Goal: Task Accomplishment & Management: Manage account settings

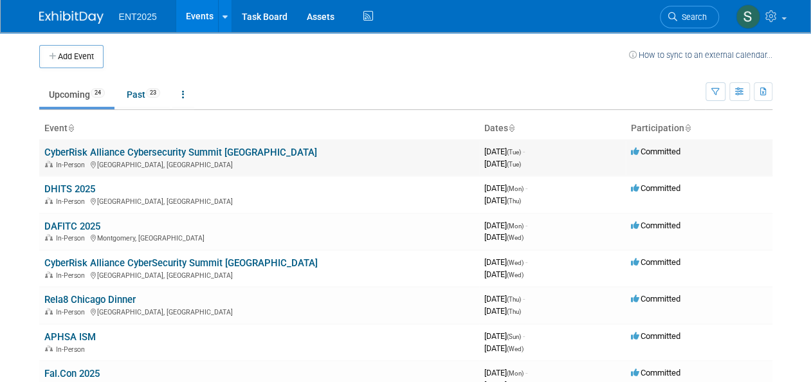
click at [180, 149] on link "CyberRisk Alliance Cybersecurity Summit [GEOGRAPHIC_DATA]" at bounding box center [180, 153] width 273 height 12
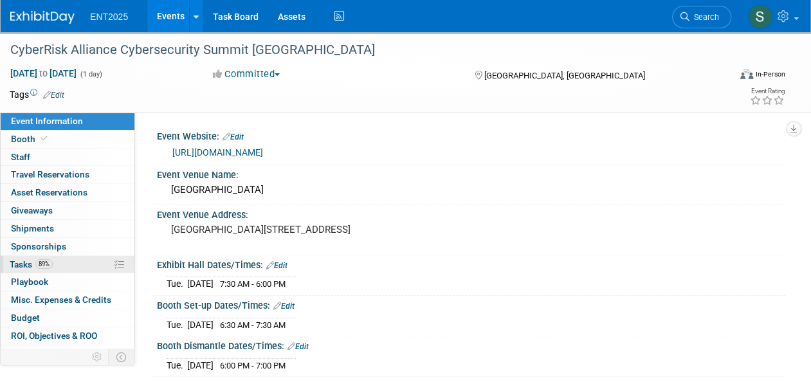
click at [14, 259] on span "Tasks 89%" at bounding box center [31, 264] width 43 height 10
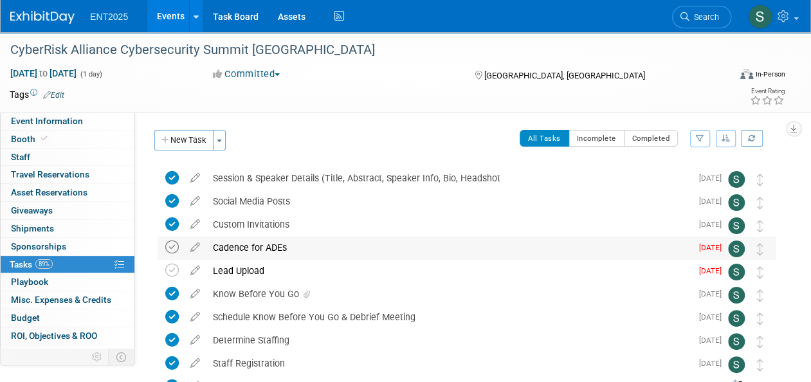
click at [172, 248] on icon at bounding box center [172, 247] width 14 height 14
click at [169, 266] on icon at bounding box center [172, 271] width 14 height 14
click at [180, 15] on link "Events" at bounding box center [170, 16] width 47 height 32
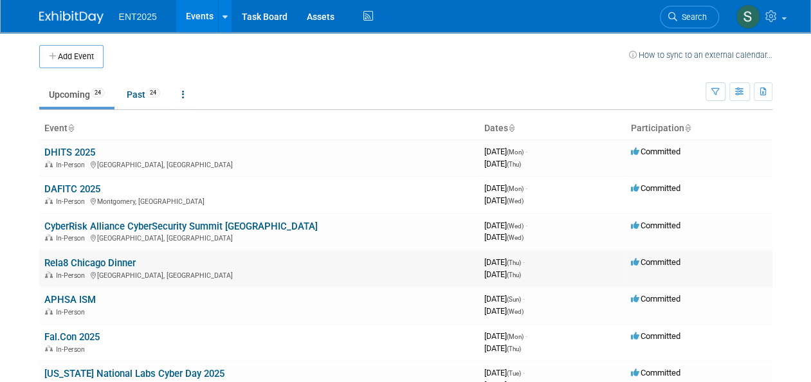
click at [105, 265] on link "Rela8 Chicago Dinner" at bounding box center [89, 263] width 91 height 12
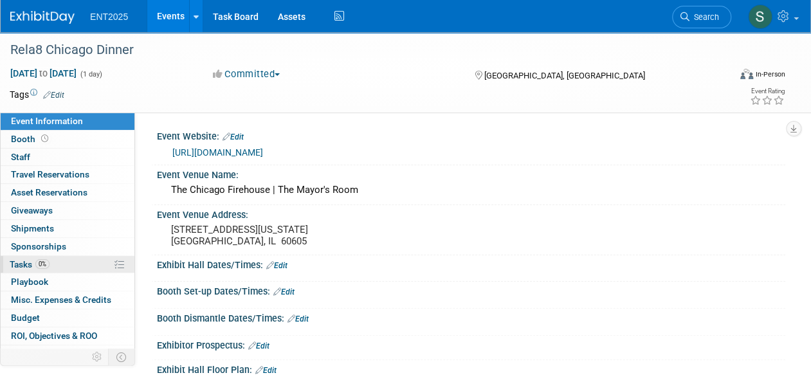
click at [23, 260] on span "Tasks 0%" at bounding box center [30, 264] width 40 height 10
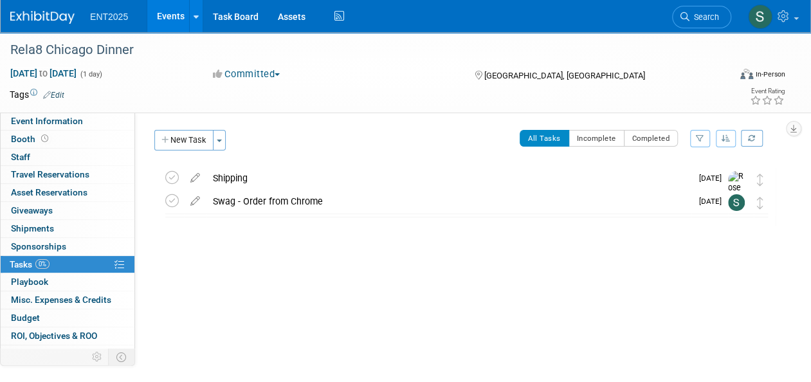
click at [168, 14] on link "Events" at bounding box center [170, 16] width 47 height 32
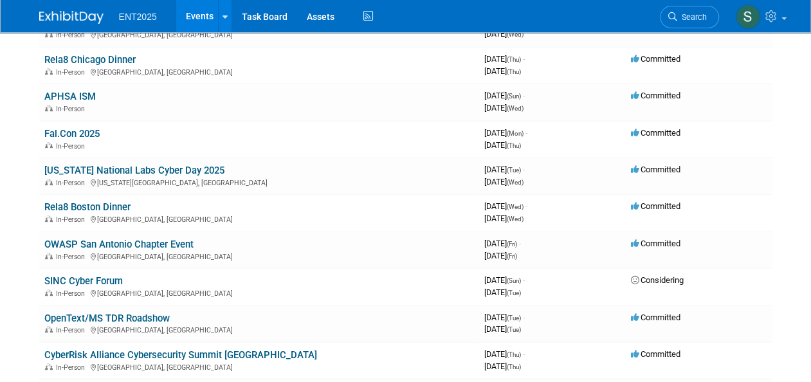
scroll to position [204, 0]
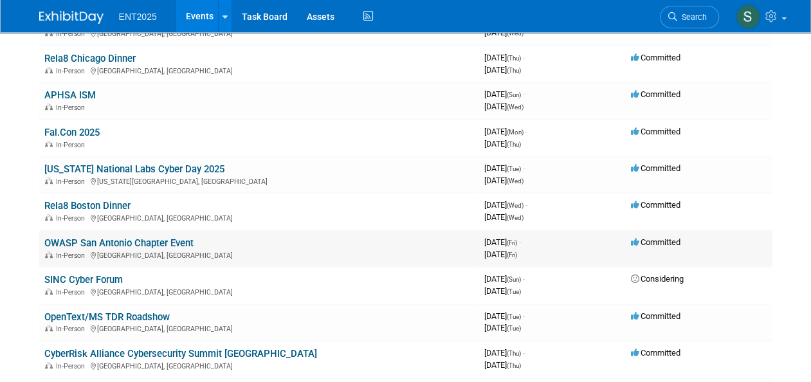
click at [166, 240] on link "OWASP San Antonio Chapter Event" at bounding box center [118, 243] width 149 height 12
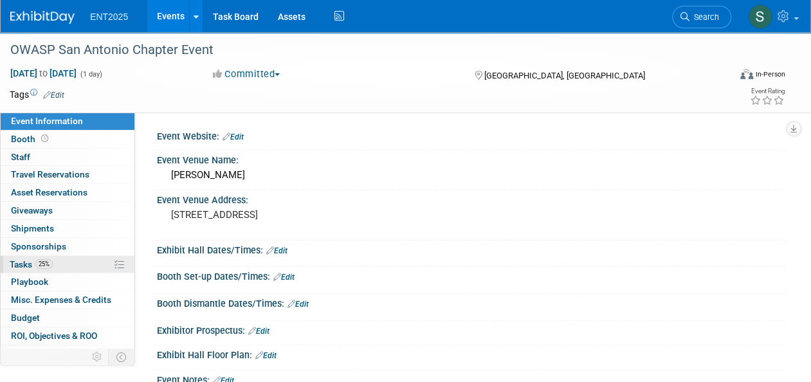
click at [23, 261] on span "Tasks 25%" at bounding box center [31, 264] width 43 height 10
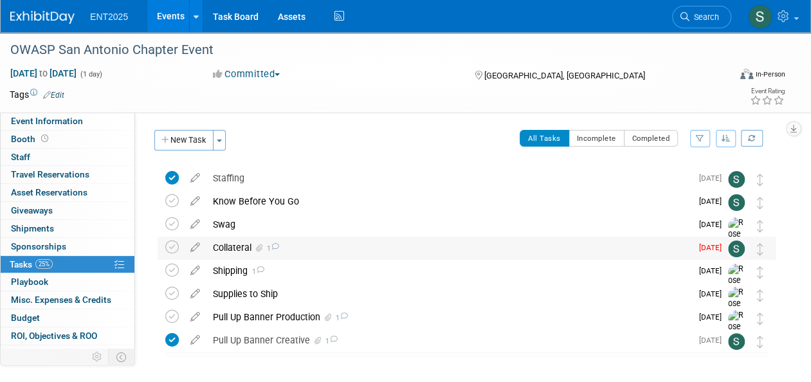
click at [273, 246] on icon at bounding box center [275, 246] width 8 height 7
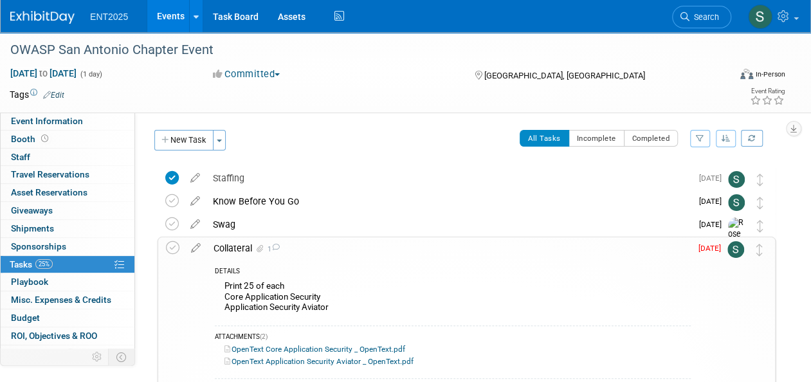
click at [236, 240] on div "Collateral 1" at bounding box center [448, 248] width 483 height 22
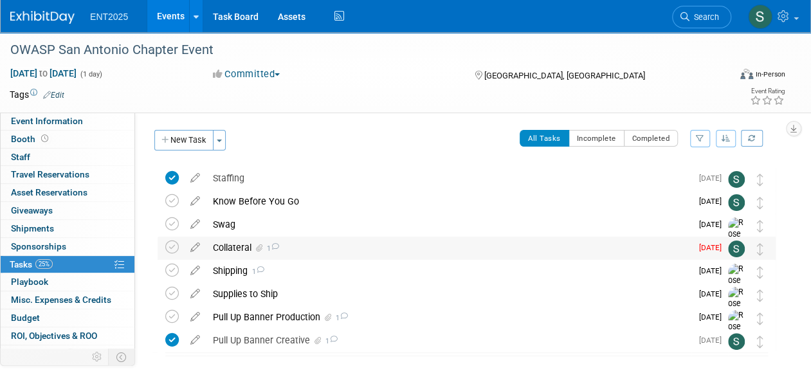
click at [233, 247] on div "Collateral 1" at bounding box center [448, 248] width 485 height 22
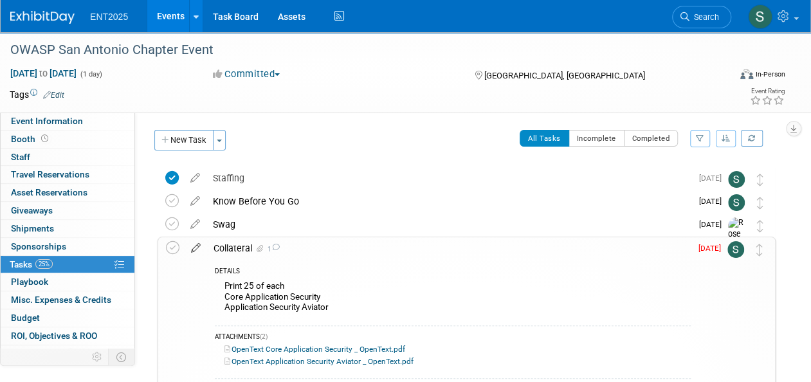
click at [197, 247] on icon at bounding box center [196, 245] width 23 height 16
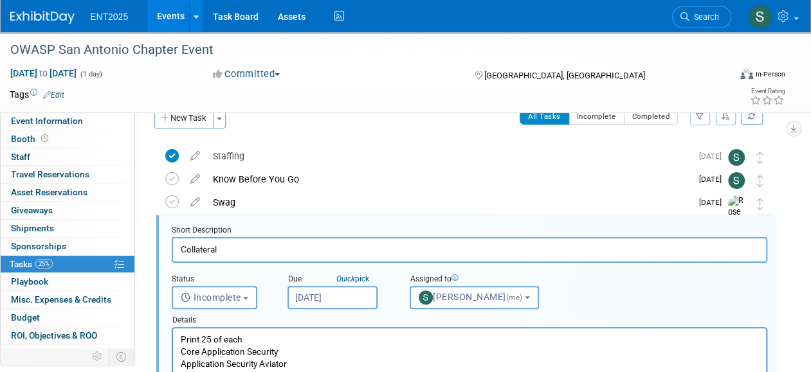
scroll to position [48, 0]
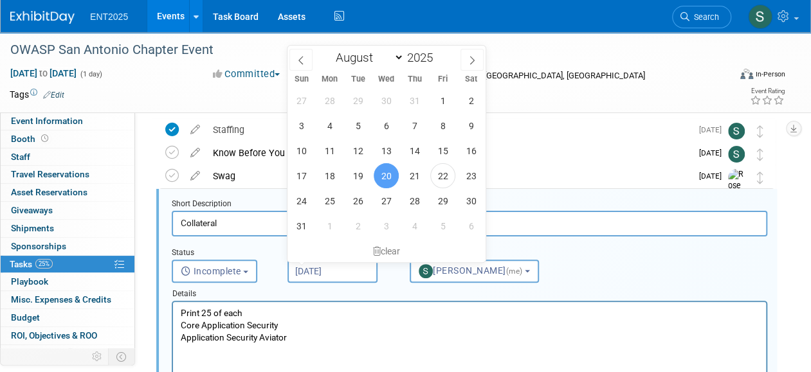
click at [352, 270] on input "[DATE]" at bounding box center [332, 271] width 90 height 23
click at [360, 199] on span "26" at bounding box center [357, 200] width 25 height 25
type input "[DATE]"
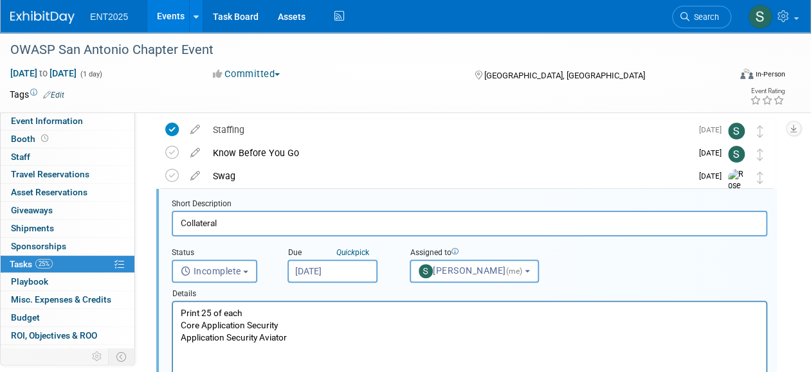
click at [347, 268] on input "[DATE]" at bounding box center [332, 271] width 90 height 23
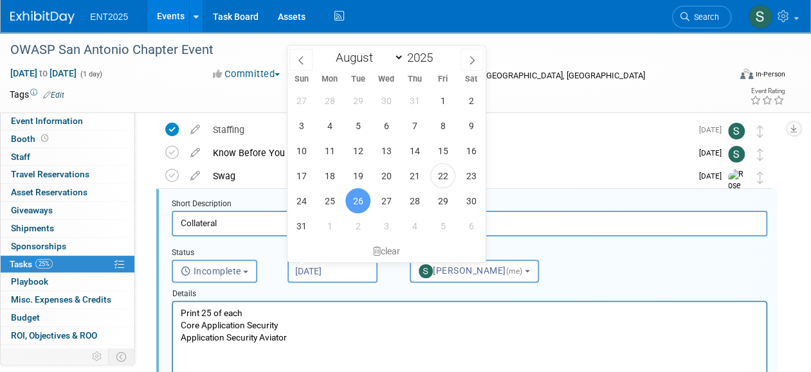
click at [592, 344] on html "Print 25 of each Core Application Security Application Security Aviator" at bounding box center [469, 323] width 593 height 42
click at [443, 320] on p "Print 25 of each Core Application Security Application Security Aviator" at bounding box center [470, 325] width 578 height 37
click at [361, 202] on span "26" at bounding box center [357, 200] width 25 height 25
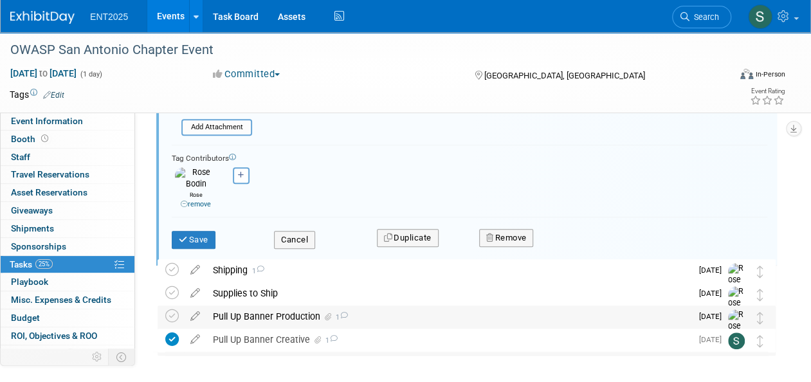
scroll to position [390, 0]
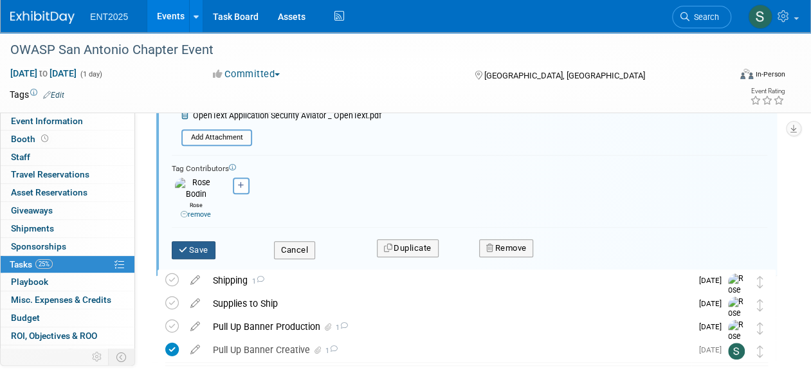
click at [194, 244] on button "Save" at bounding box center [194, 250] width 44 height 18
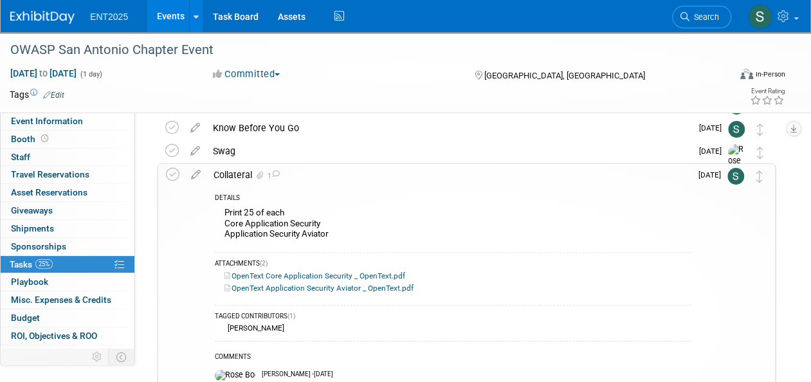
scroll to position [72, 0]
click at [234, 163] on div "OWASP San Antonio Chapter Event San Antonio, TX Sep 19, 2025 to Sep 19, 2025 (G…" at bounding box center [463, 335] width 624 height 481
click at [230, 173] on div "Collateral 1" at bounding box center [448, 176] width 483 height 22
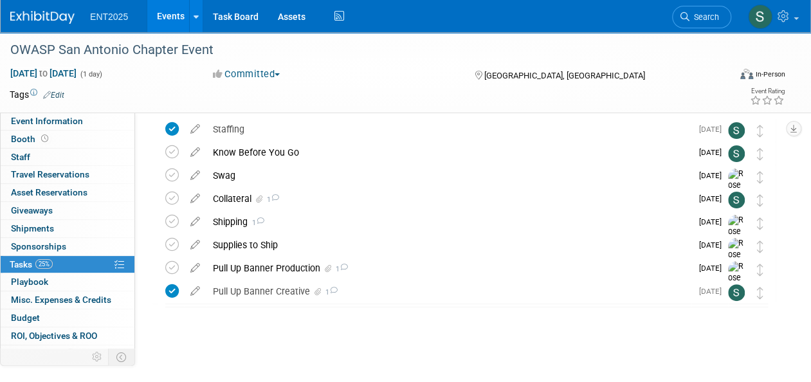
scroll to position [48, 0]
click at [229, 176] on div "Swag" at bounding box center [448, 176] width 485 height 22
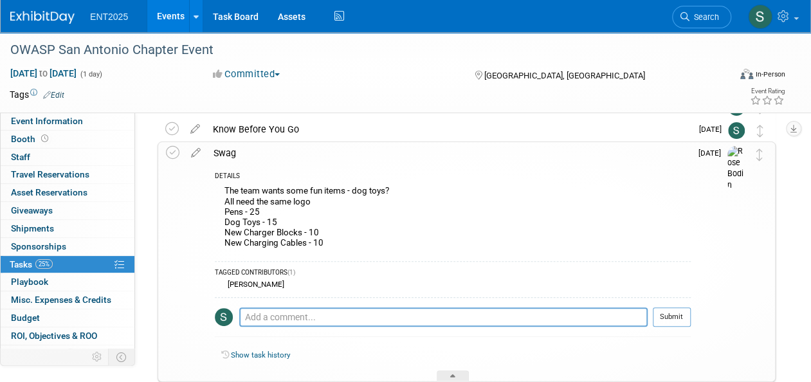
click at [280, 218] on div "The team wants some fun items - dog toys? All need the same logo Pens - 25 Dog …" at bounding box center [453, 218] width 476 height 71
click at [268, 221] on div "The team wants some fun items - dog toys? All need the same logo Pens - 25 Dog …" at bounding box center [453, 218] width 476 height 71
click at [195, 153] on icon at bounding box center [196, 150] width 23 height 16
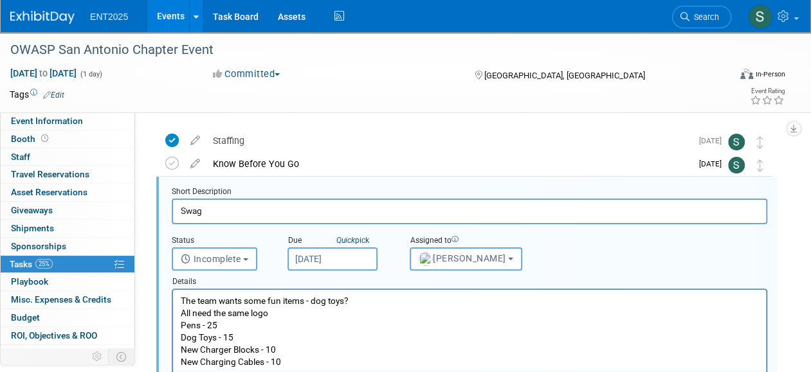
scroll to position [25, 0]
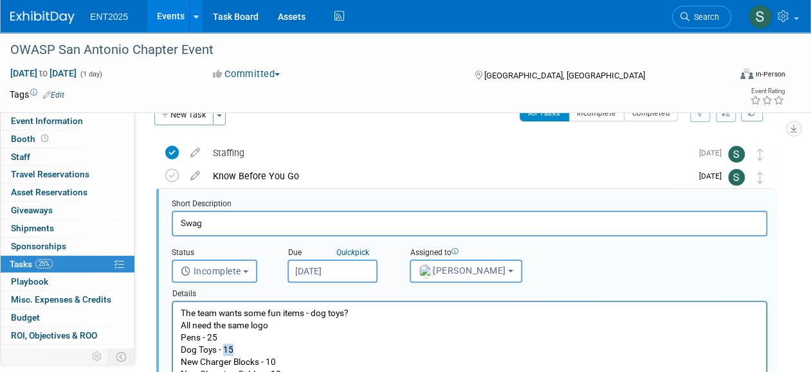
drag, startPoint x: 226, startPoint y: 350, endPoint x: 233, endPoint y: 349, distance: 7.8
click at [233, 349] on p "The team wants some fun items - dog toys? All need the same logo Pens - 25 Dog …" at bounding box center [470, 343] width 578 height 73
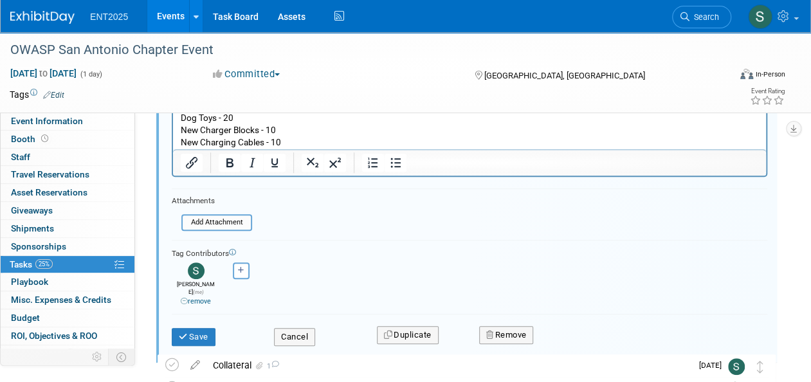
scroll to position [249, 0]
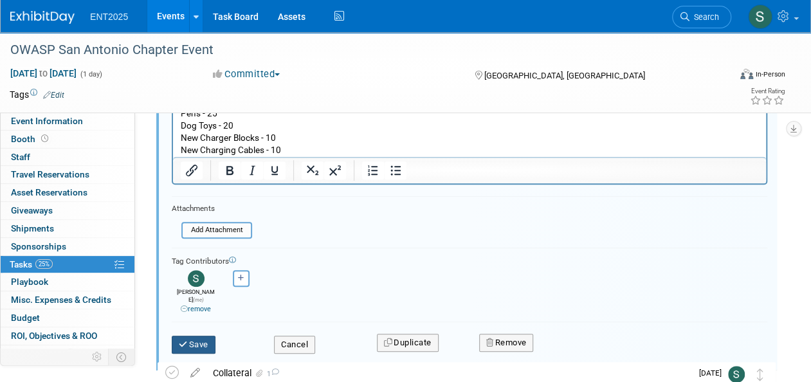
click at [191, 336] on button "Save" at bounding box center [194, 345] width 44 height 18
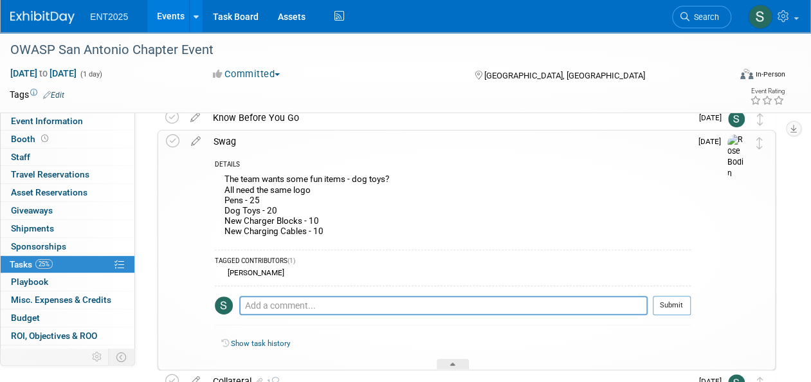
scroll to position [82, 0]
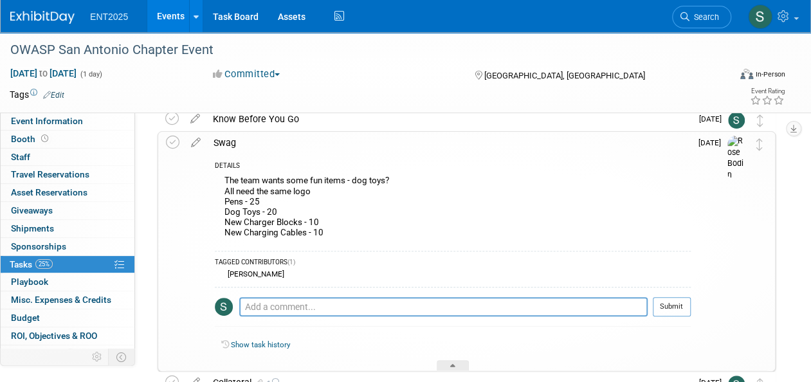
click at [234, 141] on div "Swag" at bounding box center [448, 143] width 483 height 22
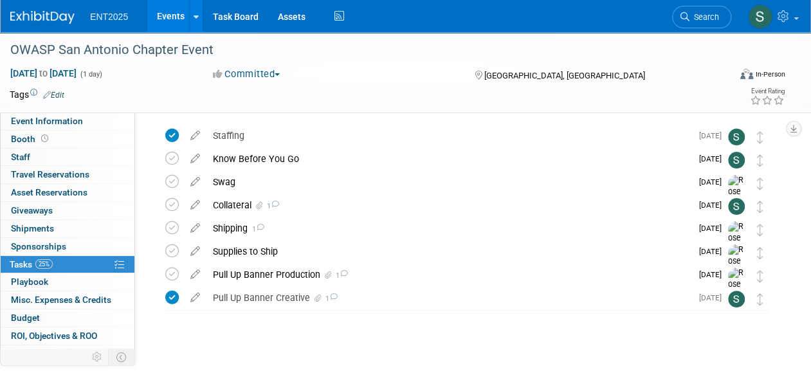
scroll to position [48, 0]
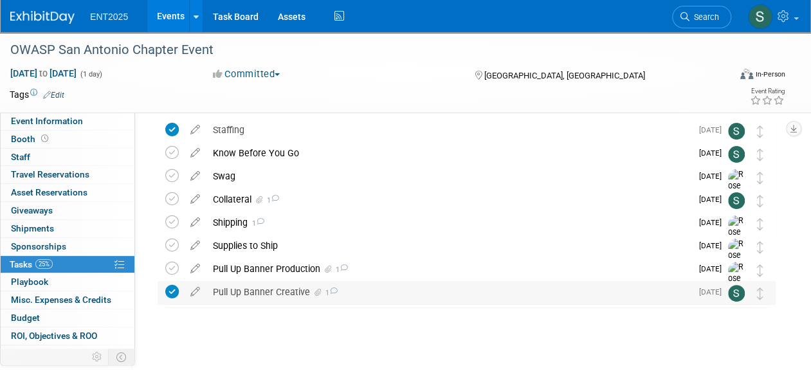
click at [275, 289] on div "Pull Up Banner Creative 1" at bounding box center [448, 292] width 485 height 22
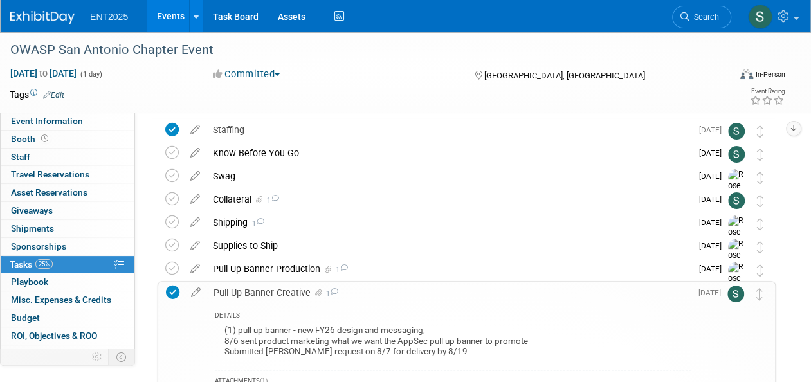
click at [426, 207] on div "Collateral 1" at bounding box center [448, 199] width 485 height 22
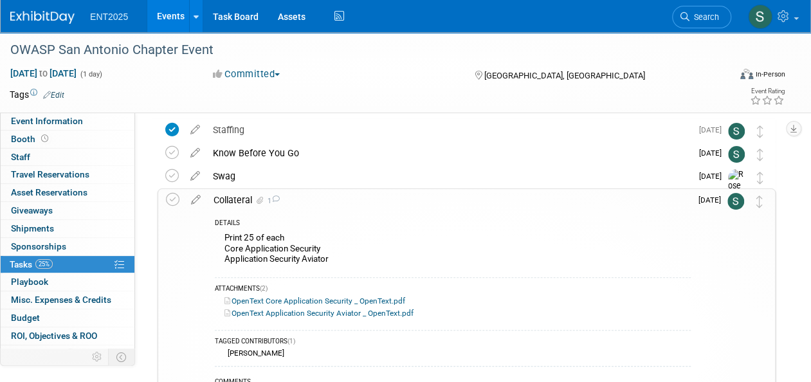
click at [241, 197] on div "Collateral 1" at bounding box center [448, 200] width 483 height 22
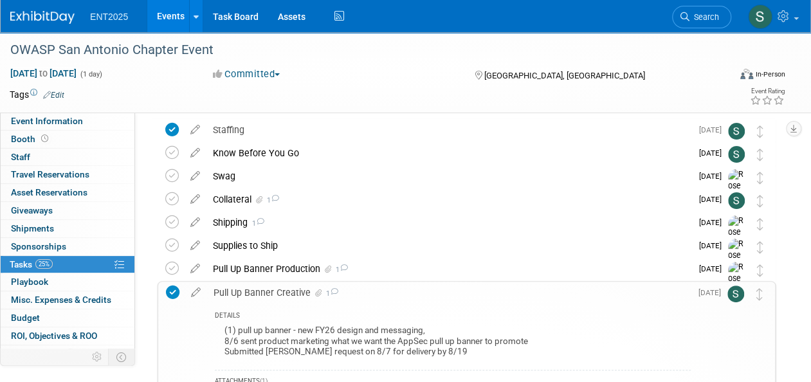
click at [257, 291] on div "Pull Up Banner Creative 1" at bounding box center [448, 293] width 483 height 22
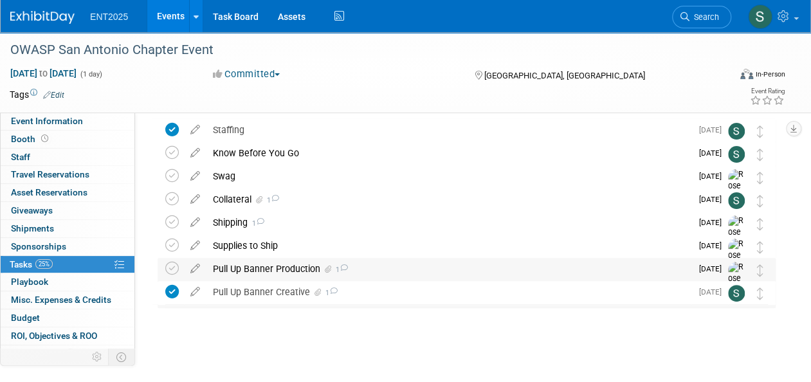
click at [346, 267] on icon at bounding box center [343, 267] width 8 height 7
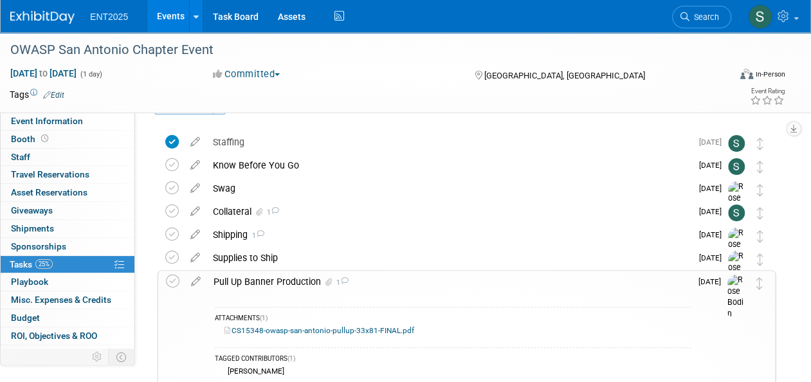
scroll to position [0, 0]
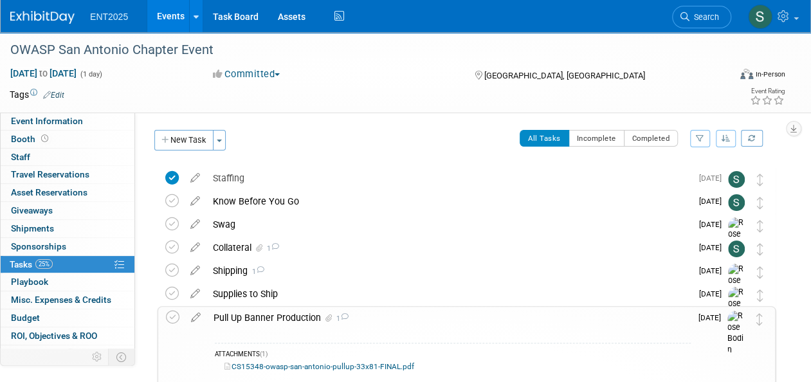
click at [284, 317] on div "Pull Up Banner Production 1" at bounding box center [448, 318] width 483 height 22
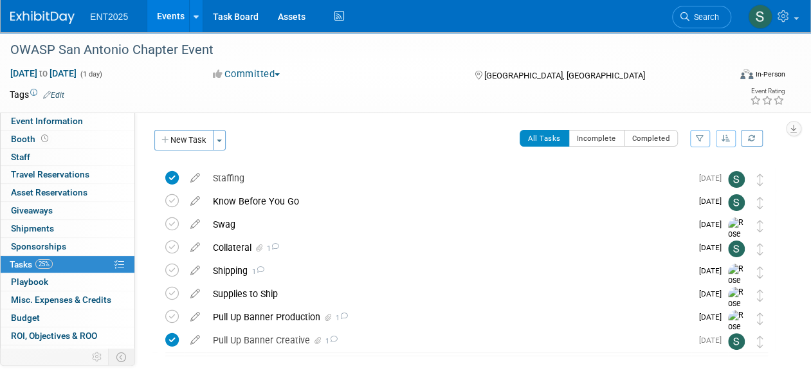
click at [168, 14] on link "Events" at bounding box center [170, 16] width 47 height 32
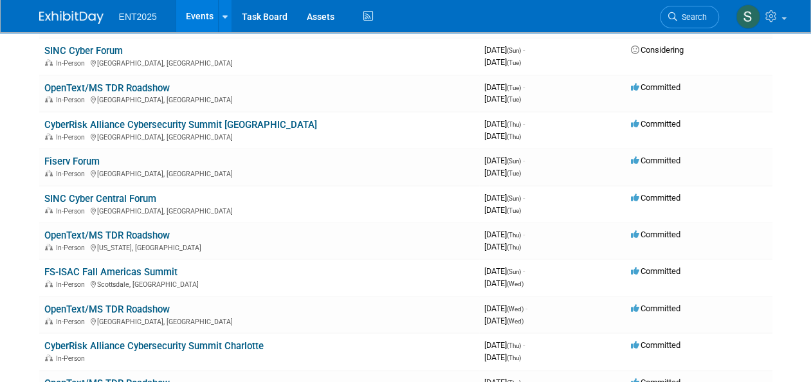
scroll to position [440, 0]
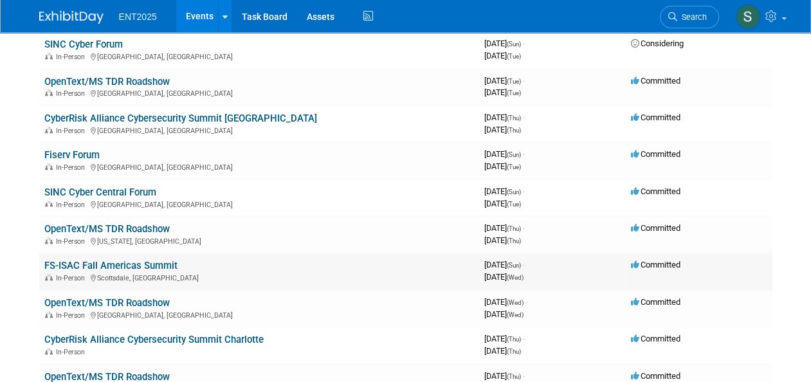
click at [154, 271] on td "FS-ISAC Fall Americas Summit In-Person Scottsdale, AZ" at bounding box center [259, 271] width 440 height 37
click at [152, 269] on link "FS-ISAC Fall Americas Summit" at bounding box center [110, 266] width 133 height 12
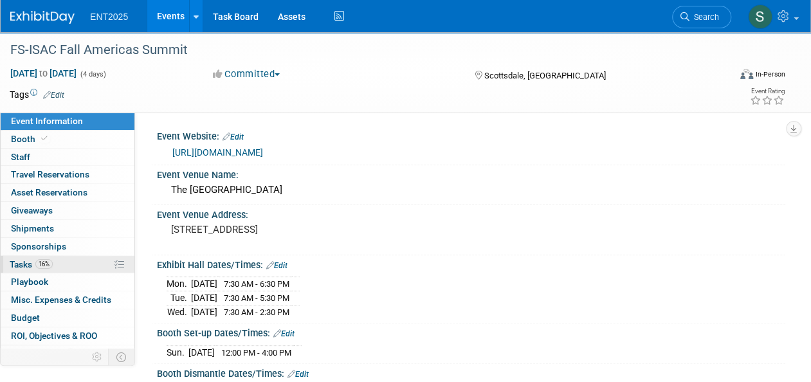
click at [27, 264] on span "Tasks 16%" at bounding box center [31, 264] width 43 height 10
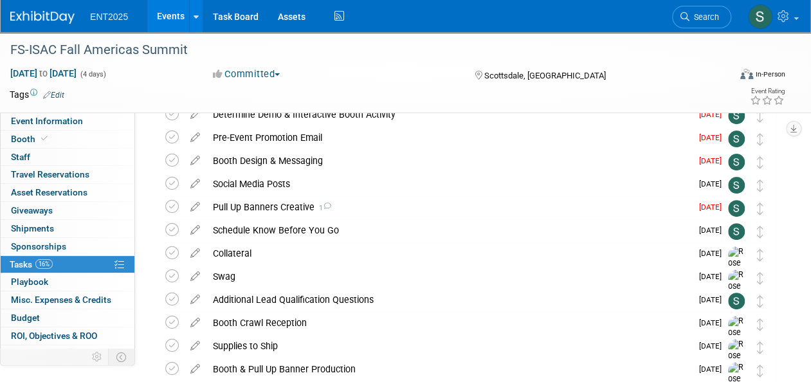
scroll to position [109, 0]
click at [260, 206] on div "Pull Up Banners Creative 1" at bounding box center [448, 208] width 485 height 22
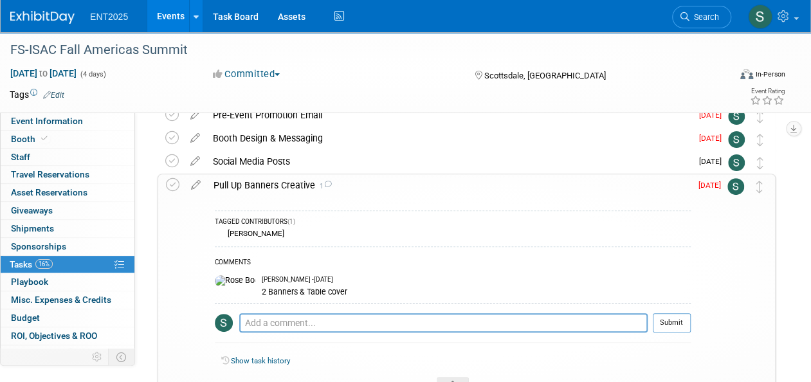
scroll to position [131, 0]
click at [196, 185] on icon at bounding box center [196, 184] width 23 height 16
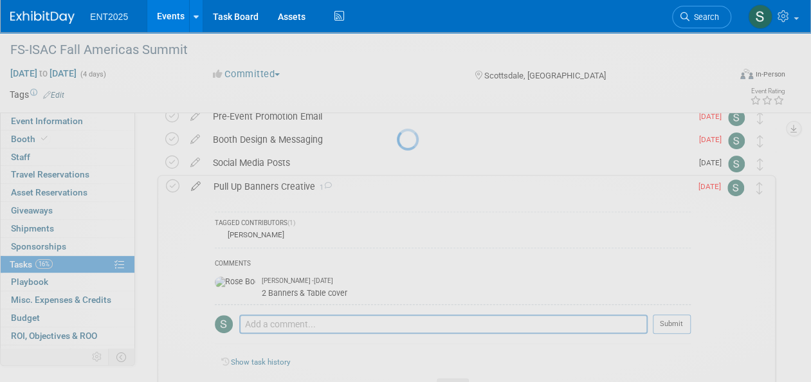
select select "7"
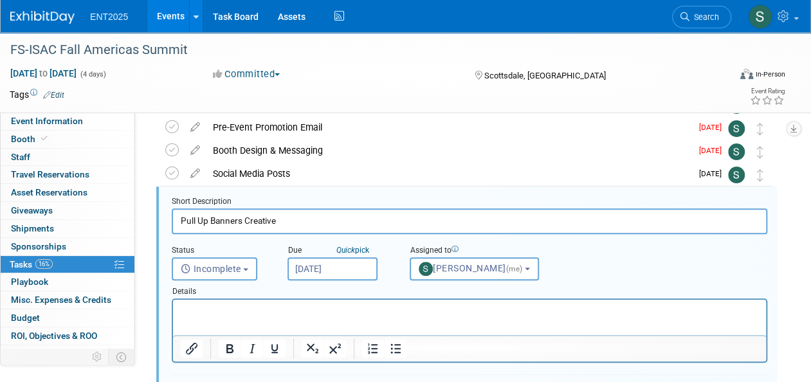
scroll to position [118, 0]
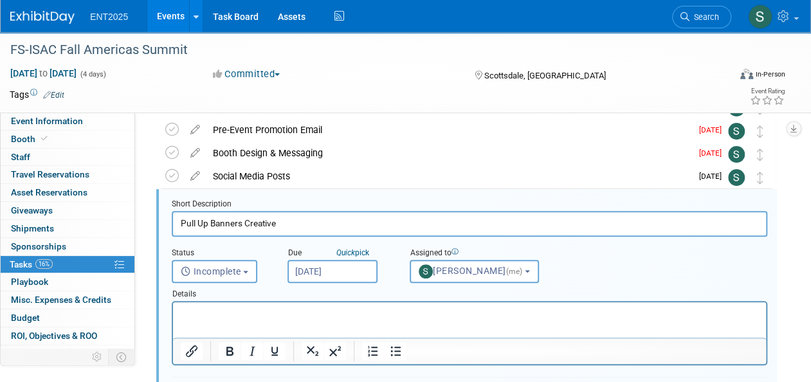
click at [329, 271] on input "[DATE]" at bounding box center [332, 271] width 90 height 23
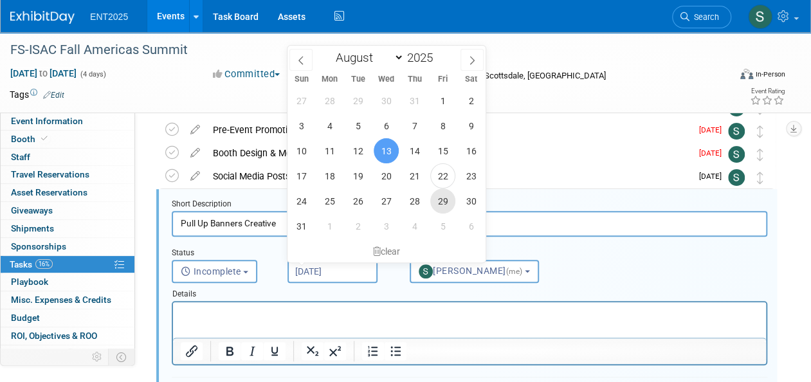
click at [444, 199] on span "29" at bounding box center [442, 200] width 25 height 25
type input "[DATE]"
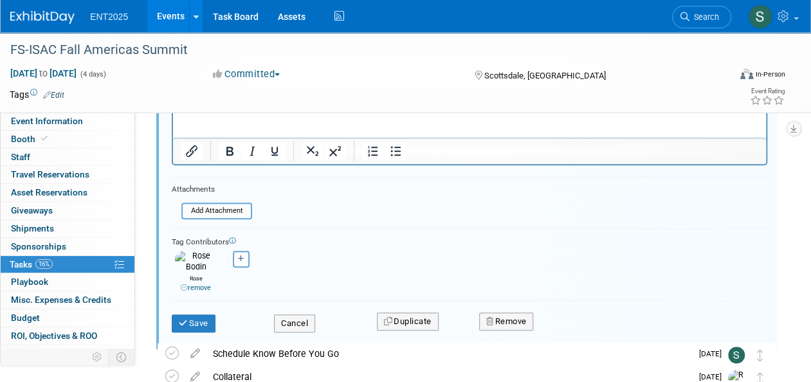
scroll to position [320, 0]
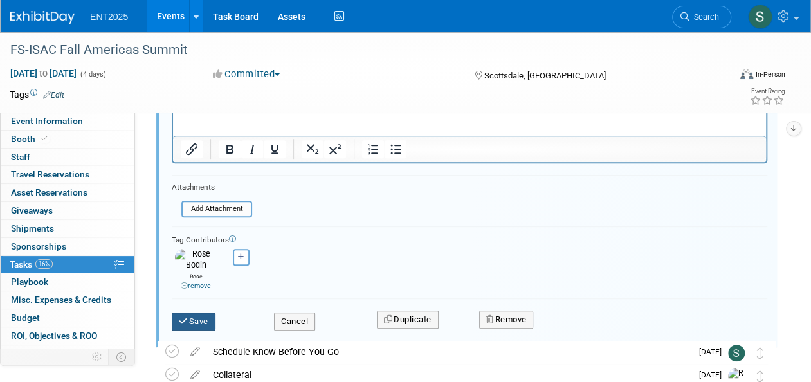
click at [208, 312] on button "Save" at bounding box center [194, 321] width 44 height 18
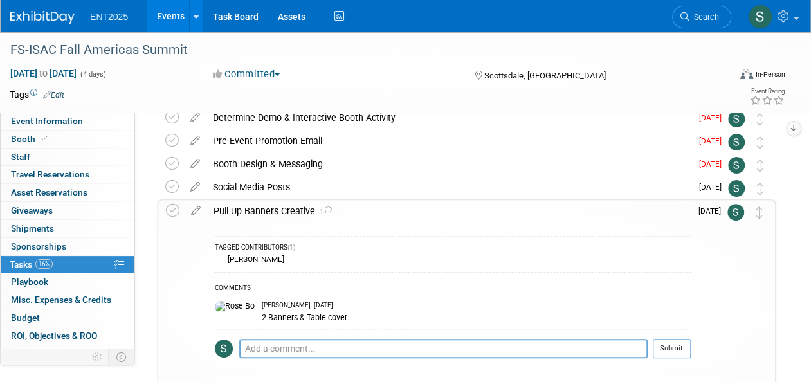
scroll to position [105, 0]
click at [261, 209] on div "Pull Up Banners Creative 1" at bounding box center [448, 212] width 483 height 22
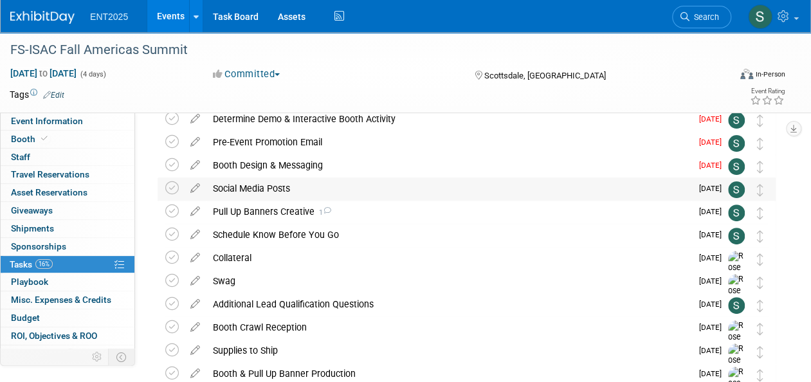
click at [268, 188] on div "Social Media Posts" at bounding box center [448, 188] width 485 height 22
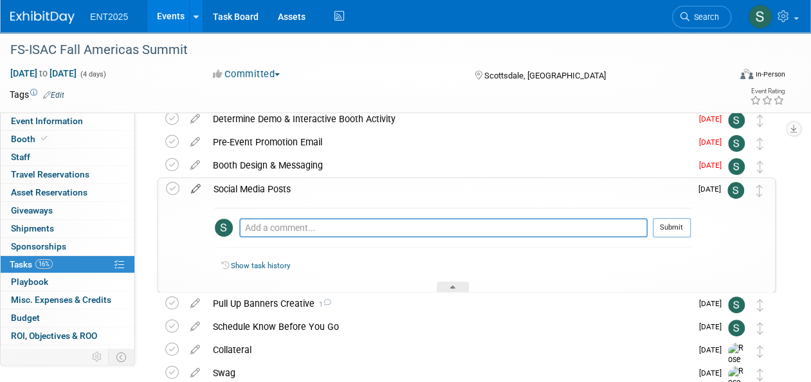
click at [194, 188] on icon at bounding box center [196, 186] width 23 height 16
select select "7"
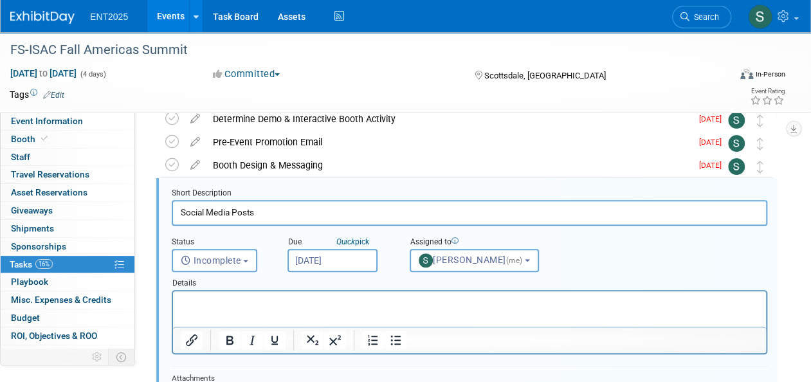
scroll to position [95, 0]
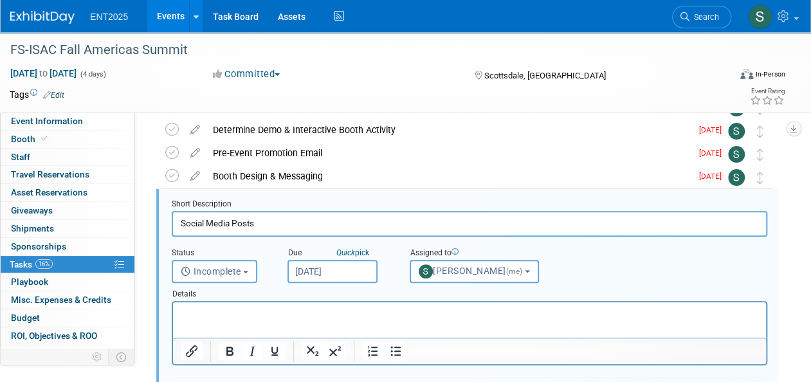
click at [325, 269] on input "[DATE]" at bounding box center [332, 271] width 90 height 23
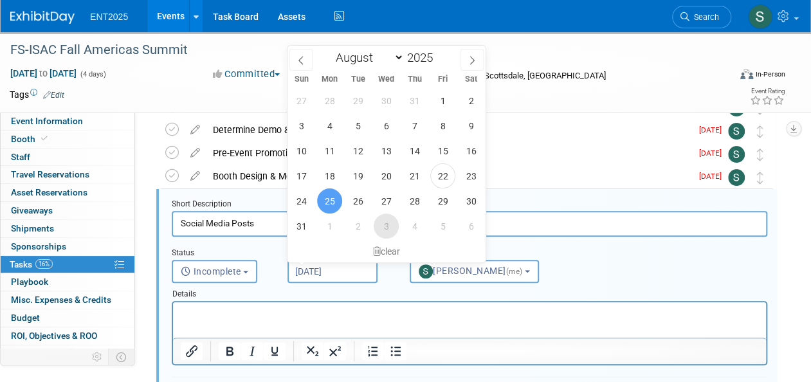
click at [390, 227] on span "3" at bounding box center [386, 225] width 25 height 25
type input "[DATE]"
select select "8"
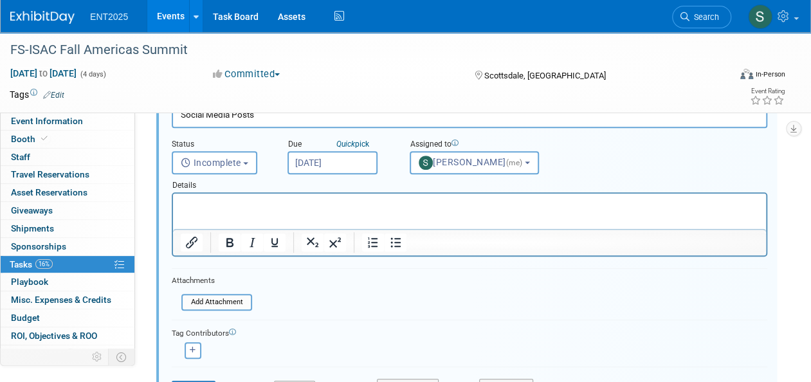
scroll to position [206, 0]
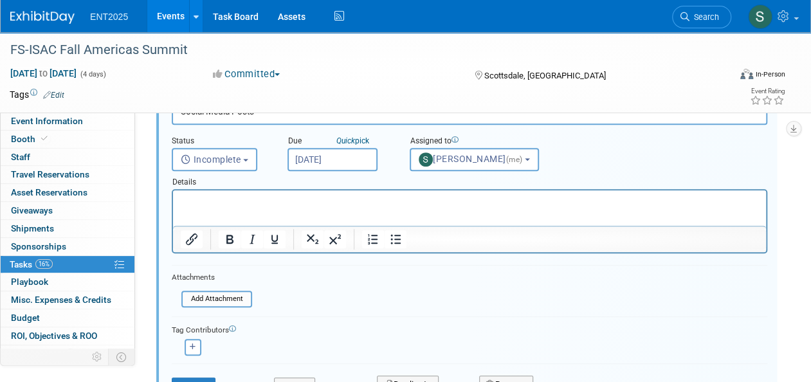
click at [323, 159] on input "[DATE]" at bounding box center [332, 159] width 90 height 23
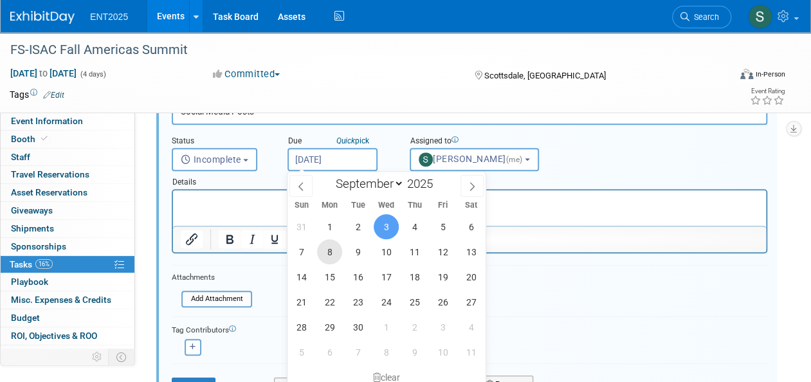
click at [332, 253] on span "8" at bounding box center [329, 251] width 25 height 25
type input "[DATE]"
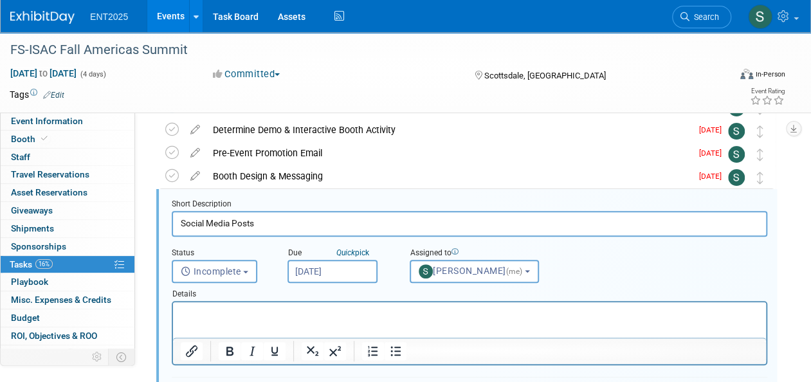
scroll to position [276, 0]
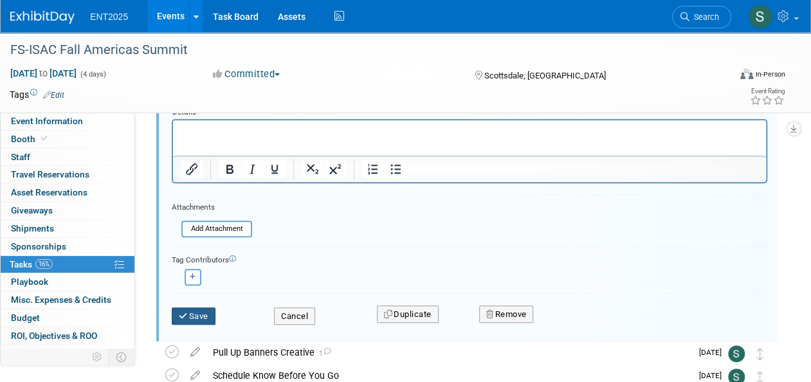
click at [194, 315] on button "Save" at bounding box center [194, 316] width 44 height 18
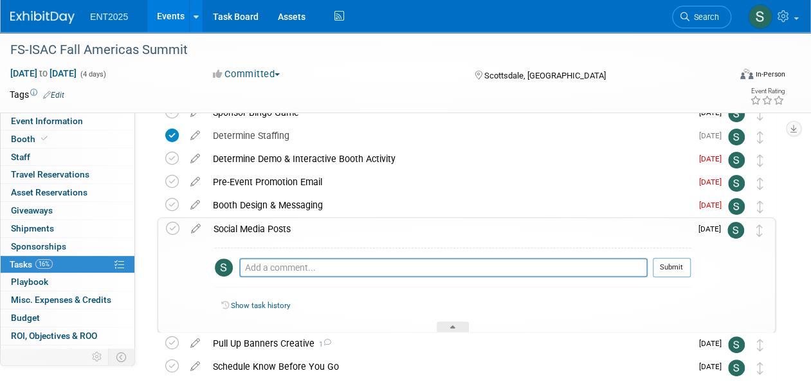
scroll to position [62, 0]
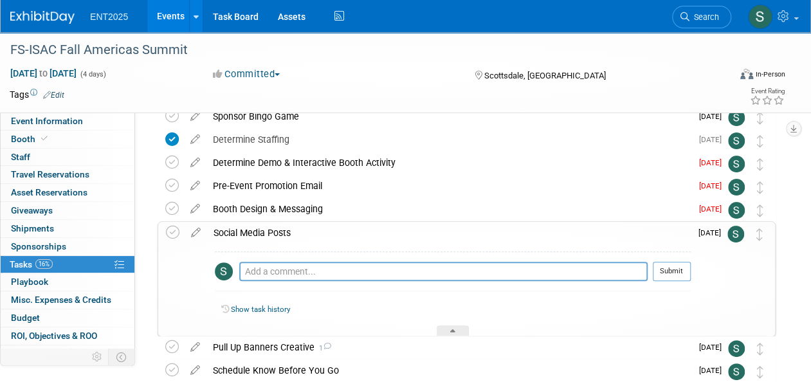
click at [257, 228] on div "Social Media Posts" at bounding box center [448, 233] width 483 height 22
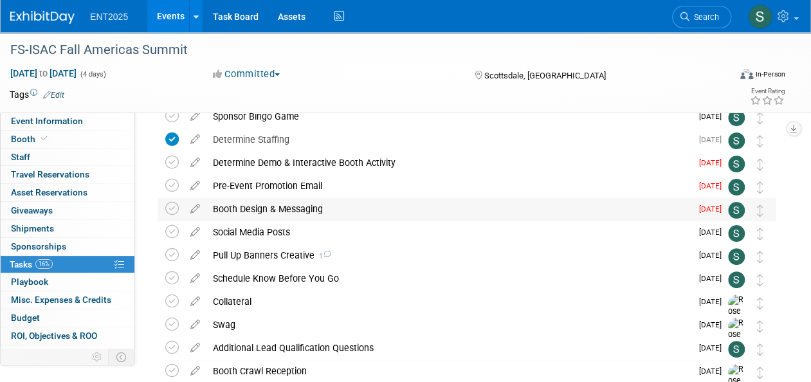
click at [257, 208] on div "Booth Design & Messaging" at bounding box center [448, 209] width 485 height 22
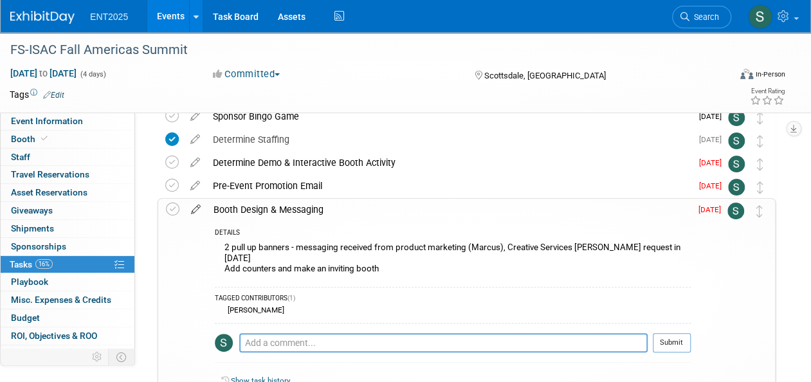
click at [197, 207] on icon at bounding box center [196, 207] width 23 height 16
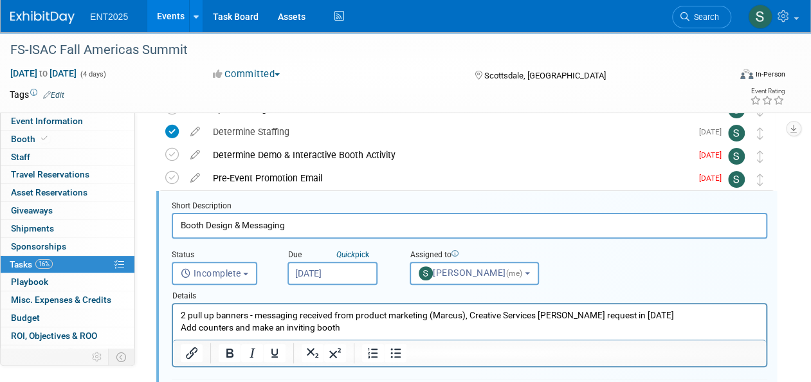
scroll to position [71, 0]
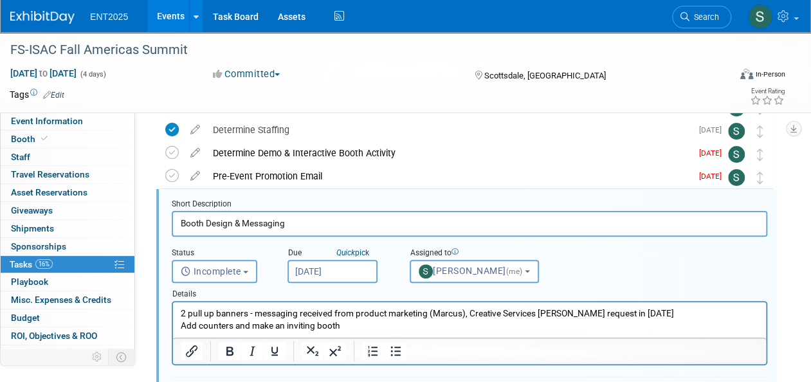
click at [325, 271] on input "[DATE]" at bounding box center [332, 271] width 90 height 23
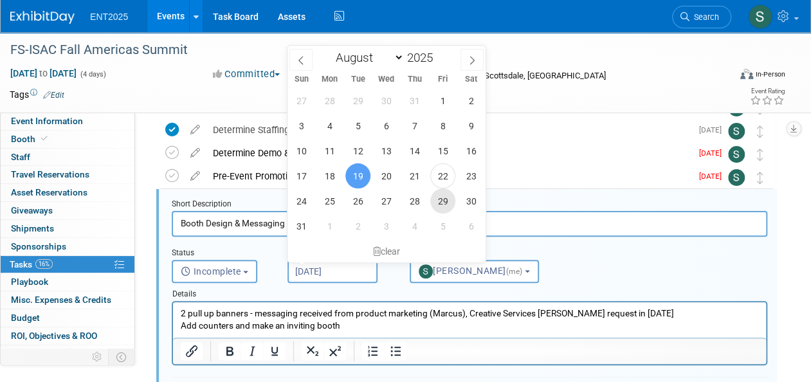
click at [447, 201] on span "29" at bounding box center [442, 200] width 25 height 25
type input "[DATE]"
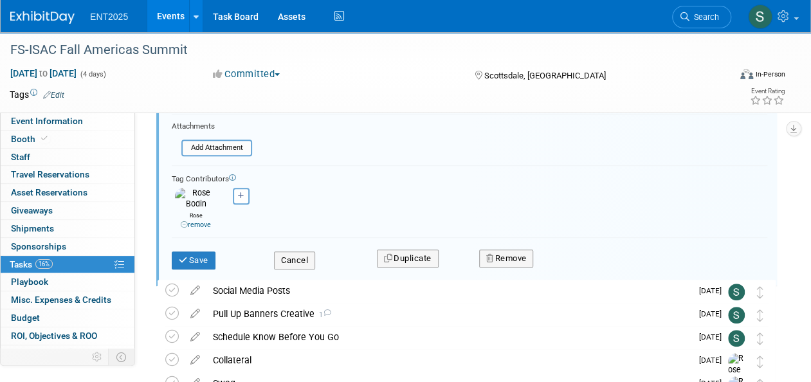
scroll to position [336, 0]
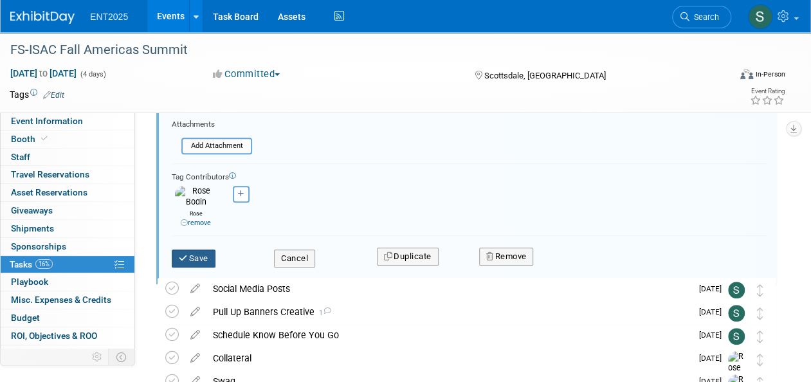
click at [193, 249] on button "Save" at bounding box center [194, 258] width 44 height 18
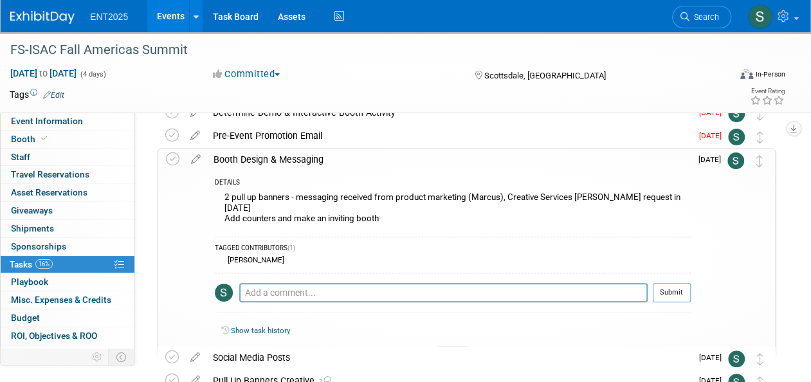
scroll to position [109, 0]
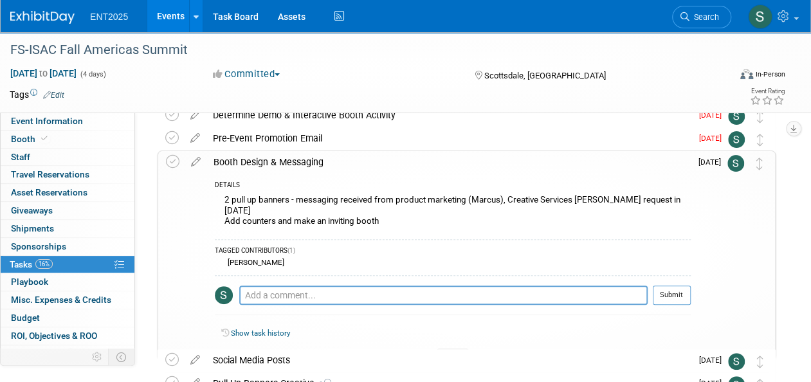
click at [302, 157] on div "Booth Design & Messaging" at bounding box center [448, 162] width 483 height 22
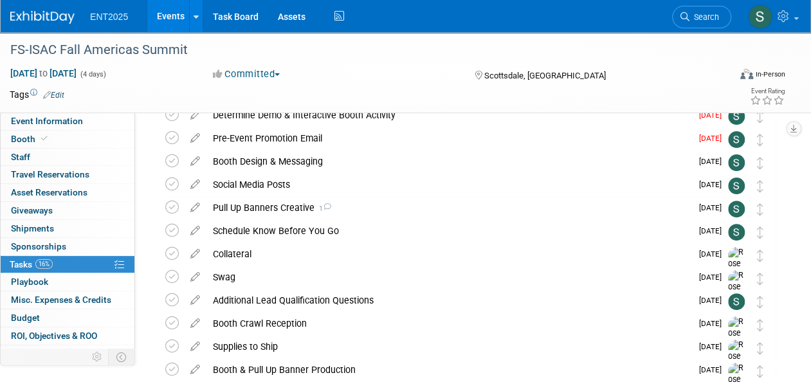
click at [278, 163] on div "Booth Design & Messaging" at bounding box center [448, 161] width 485 height 22
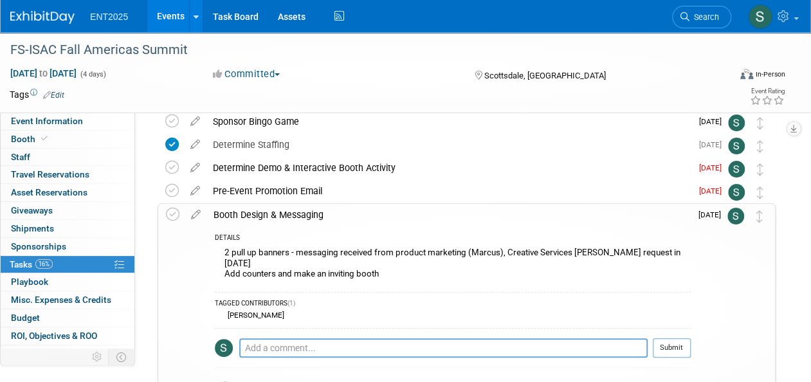
scroll to position [59, 0]
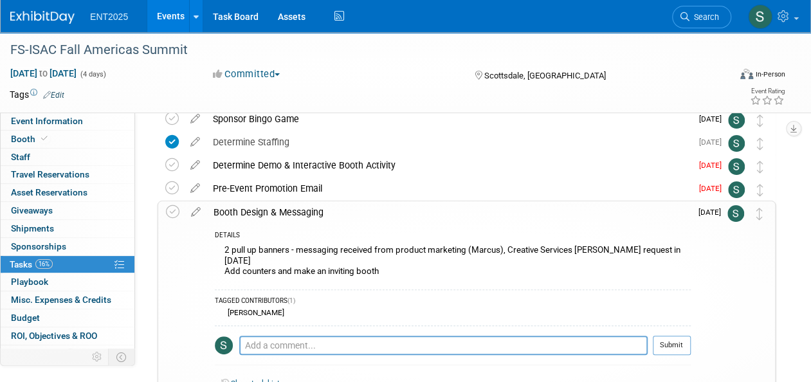
click at [195, 209] on icon at bounding box center [196, 209] width 23 height 16
select select "7"
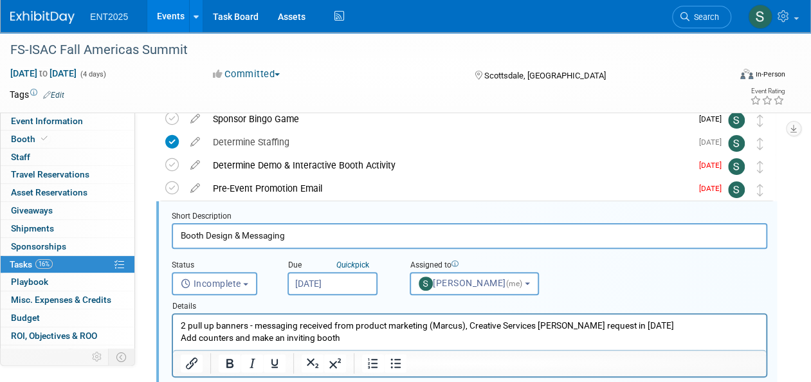
scroll to position [71, 0]
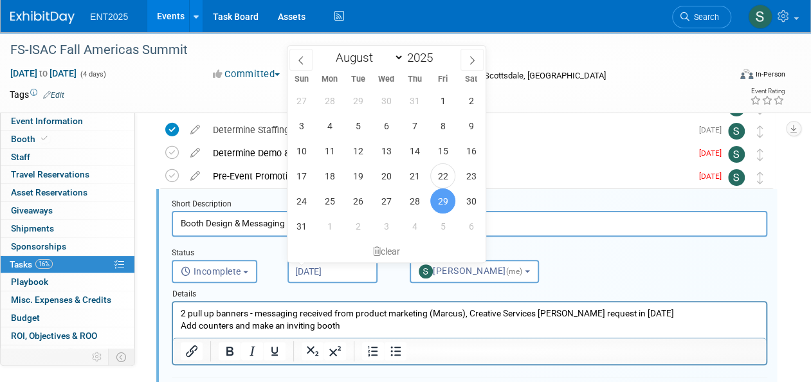
click at [336, 272] on input "[DATE]" at bounding box center [332, 271] width 90 height 23
click at [388, 199] on span "27" at bounding box center [386, 200] width 25 height 25
type input "[DATE]"
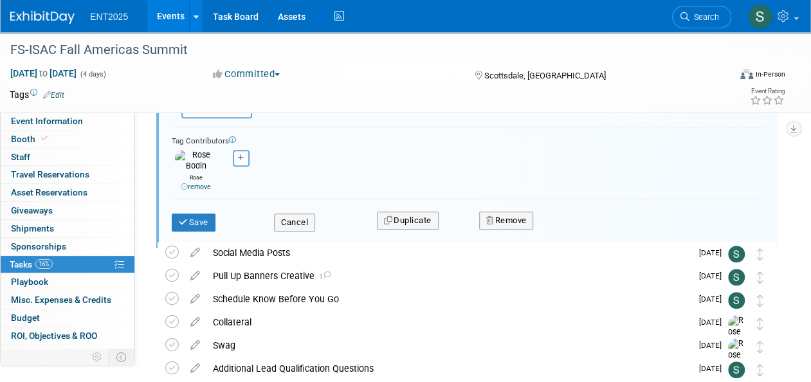
scroll to position [352, 0]
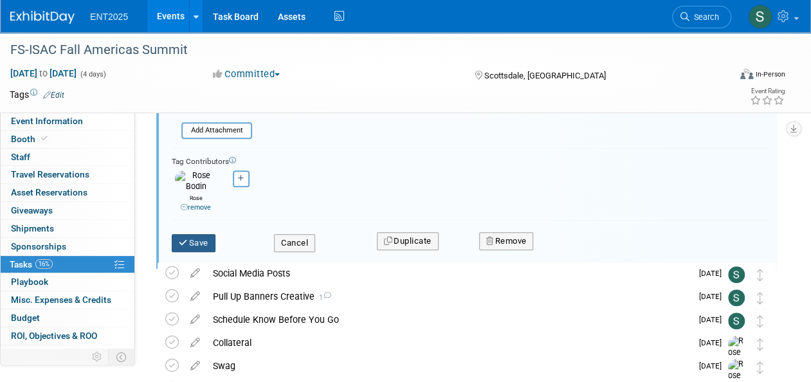
click at [201, 234] on button "Save" at bounding box center [194, 243] width 44 height 18
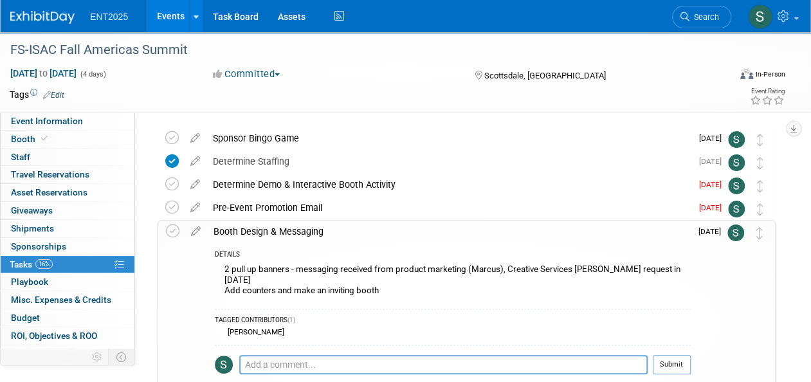
scroll to position [39, 0]
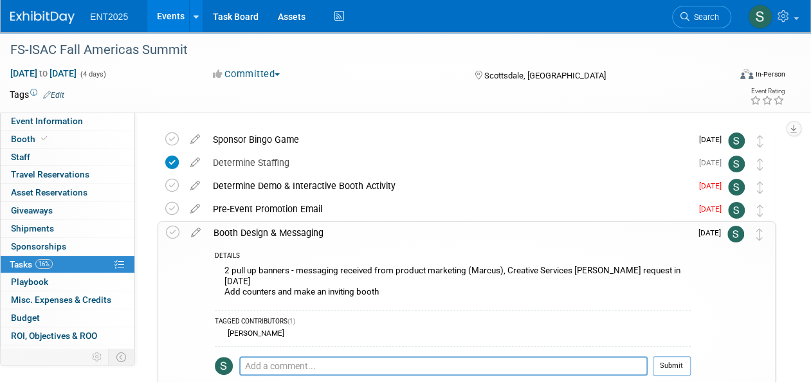
click at [237, 228] on div "Booth Design & Messaging" at bounding box center [448, 233] width 483 height 22
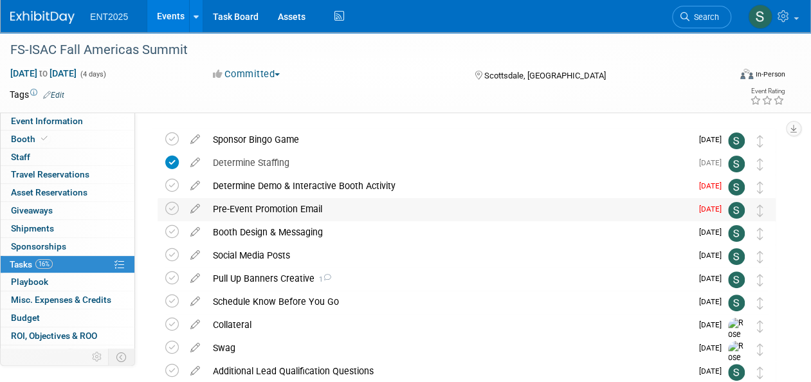
click at [217, 204] on div "Pre-Event Promotion Email" at bounding box center [448, 209] width 485 height 22
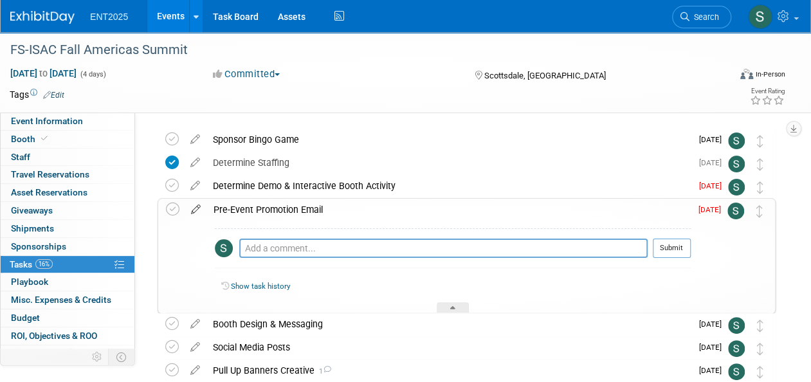
click at [196, 207] on icon at bounding box center [196, 207] width 23 height 16
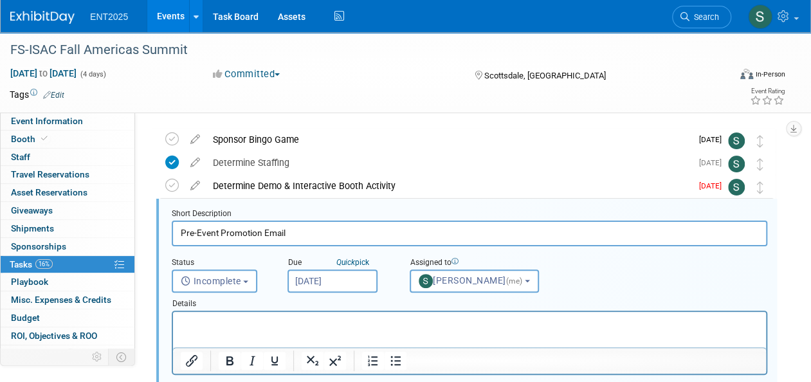
scroll to position [48, 0]
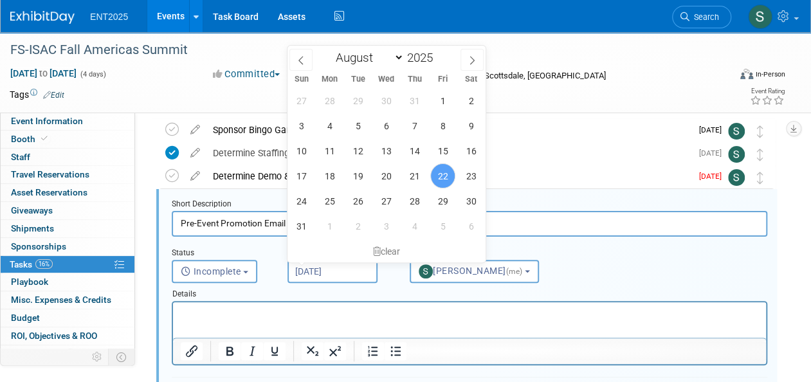
click at [327, 267] on input "[DATE]" at bounding box center [332, 271] width 90 height 23
click at [359, 197] on span "26" at bounding box center [357, 200] width 25 height 25
type input "[DATE]"
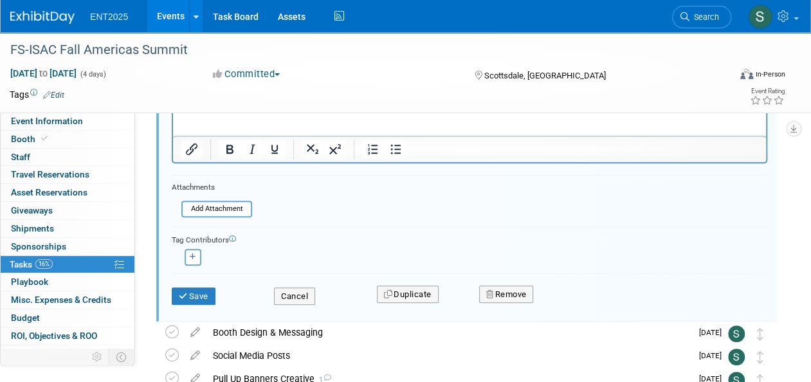
scroll to position [253, 0]
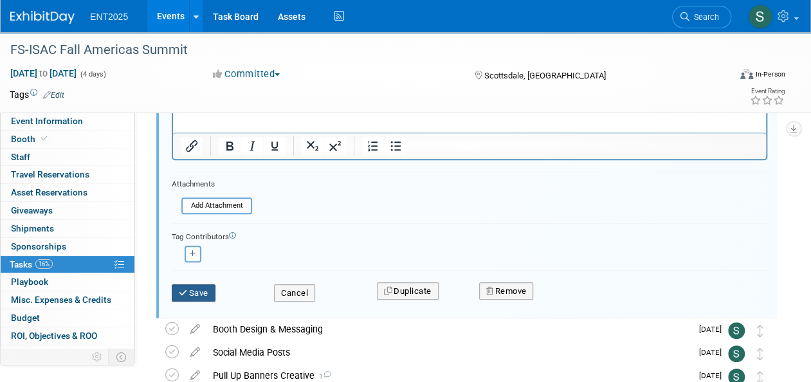
click at [183, 300] on button "Save" at bounding box center [194, 293] width 44 height 18
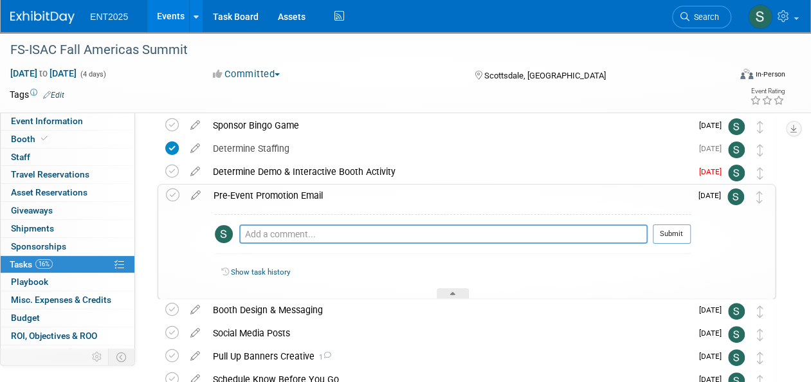
scroll to position [0, 0]
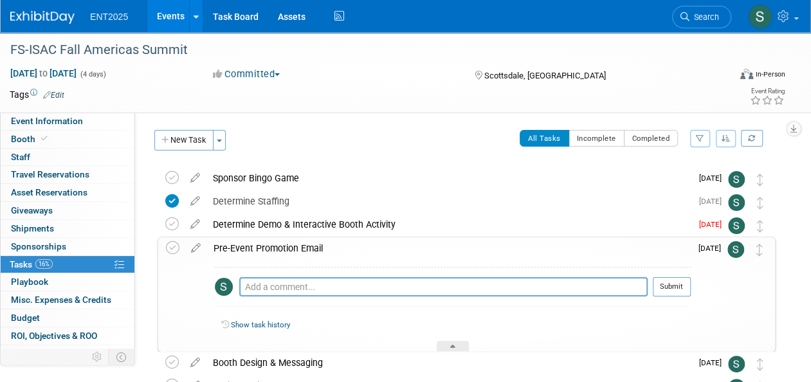
click at [274, 245] on div "Pre-Event Promotion Email" at bounding box center [448, 248] width 483 height 22
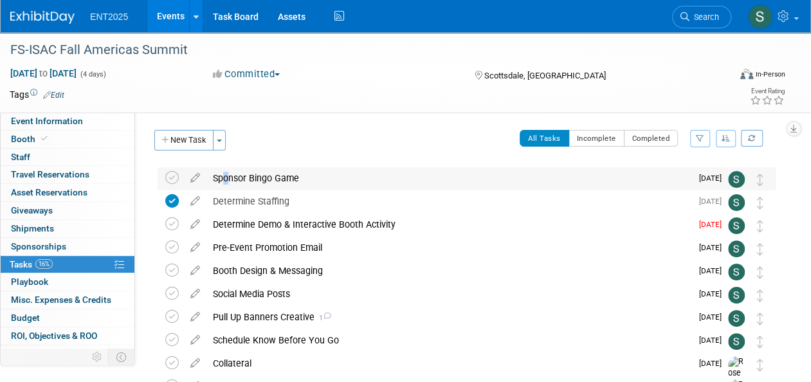
click at [221, 177] on div "Sponsor Bingo Game" at bounding box center [448, 178] width 485 height 22
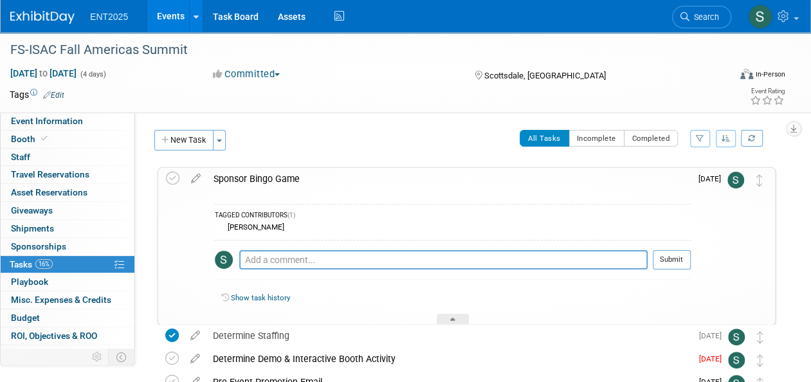
click at [255, 172] on div "Sponsor Bingo Game" at bounding box center [448, 179] width 483 height 22
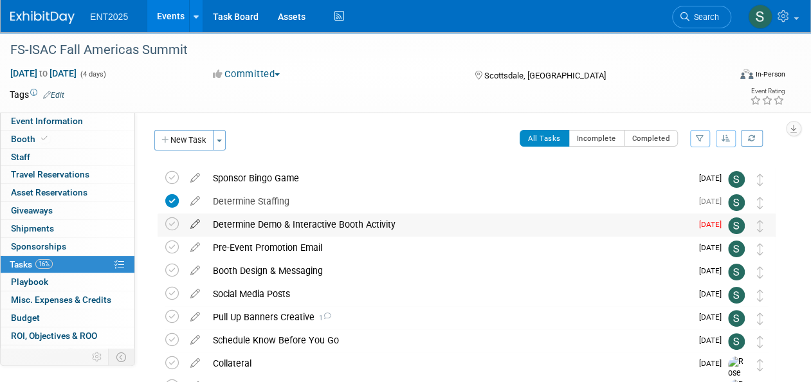
click at [192, 224] on icon at bounding box center [195, 221] width 23 height 16
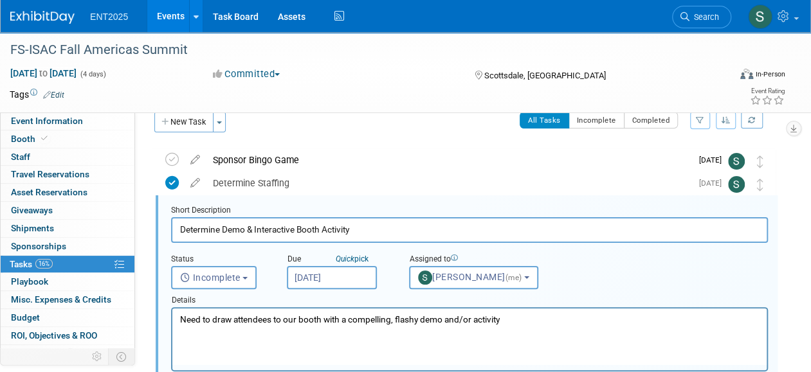
scroll to position [24, 0]
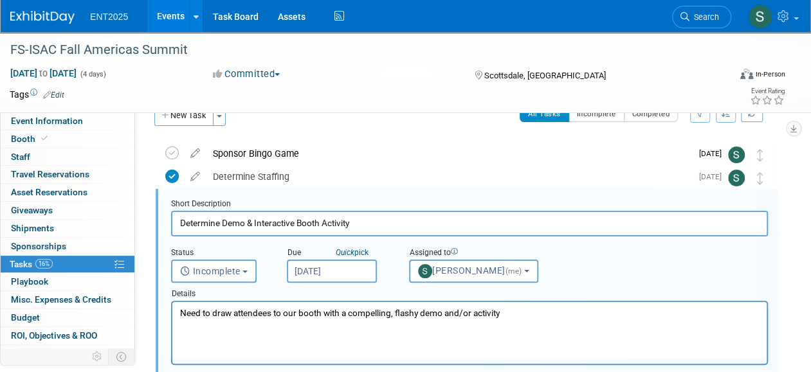
click at [356, 267] on input "[DATE]" at bounding box center [332, 271] width 90 height 23
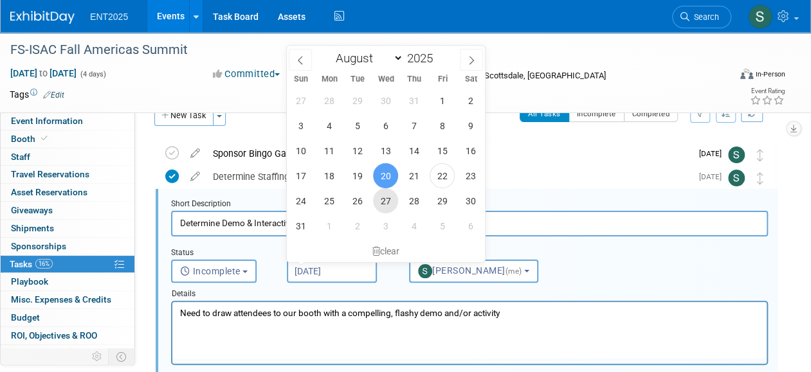
click at [389, 202] on span "27" at bounding box center [385, 200] width 25 height 25
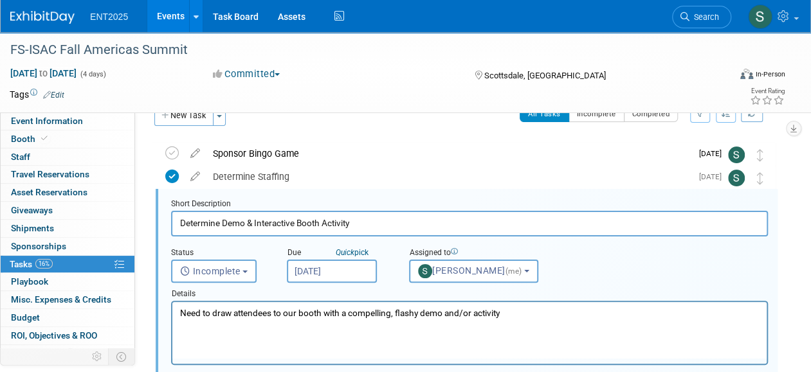
click at [348, 267] on input "[DATE]" at bounding box center [332, 271] width 90 height 23
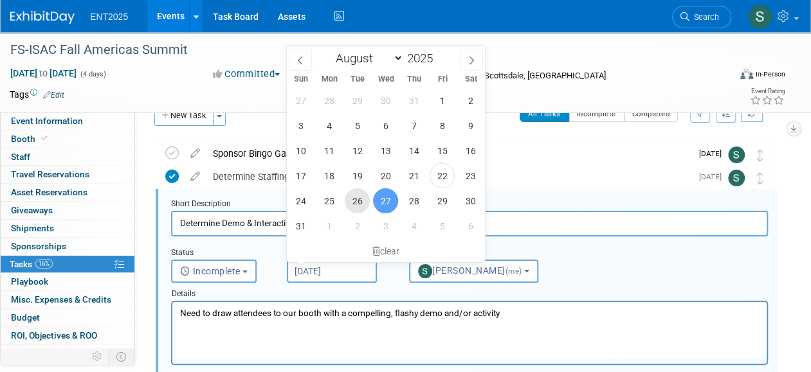
click at [359, 197] on span "26" at bounding box center [357, 200] width 25 height 25
type input "[DATE]"
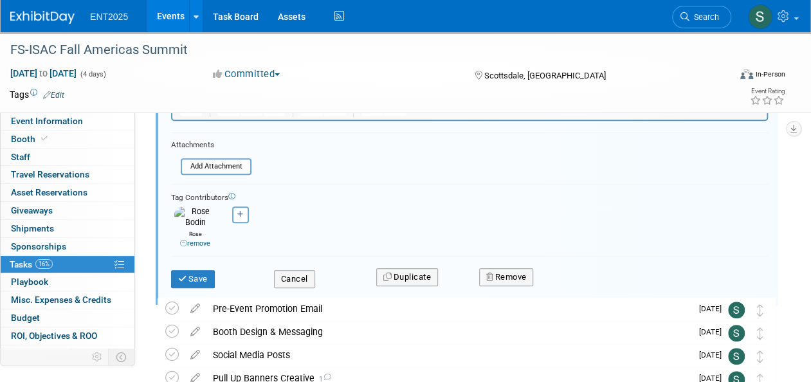
scroll to position [267, 0]
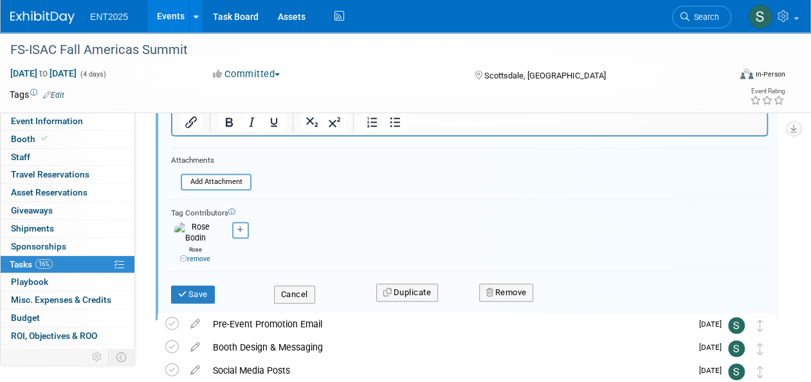
click at [181, 277] on div "Save" at bounding box center [212, 290] width 103 height 26
click at [189, 285] on button "Save" at bounding box center [193, 294] width 44 height 18
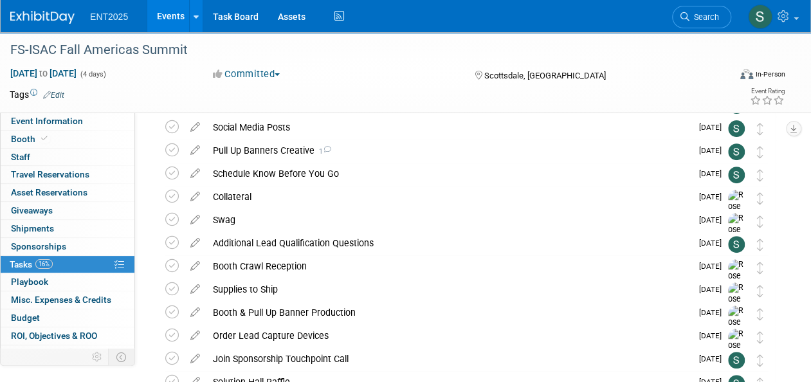
scroll to position [168, 0]
click at [221, 221] on div "Swag" at bounding box center [448, 219] width 485 height 22
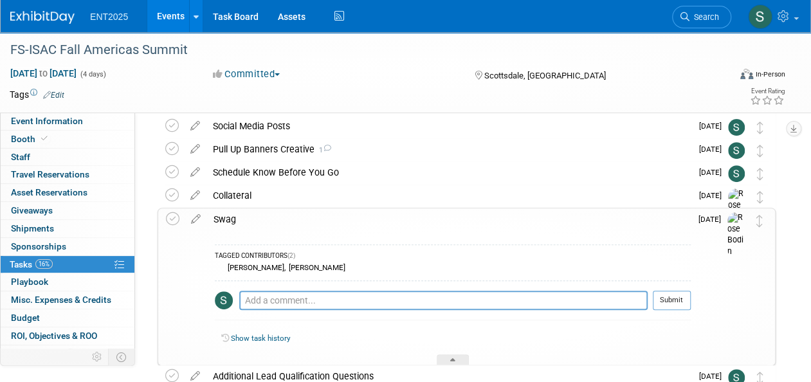
click at [219, 217] on div "Swag" at bounding box center [448, 219] width 483 height 22
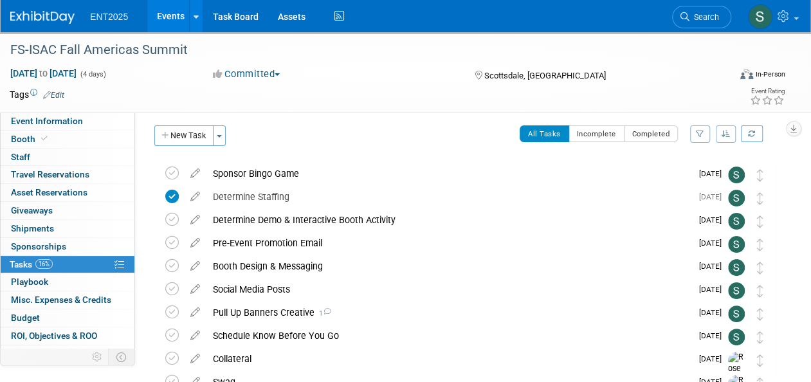
scroll to position [0, 0]
